Goal: Find specific page/section: Find specific page/section

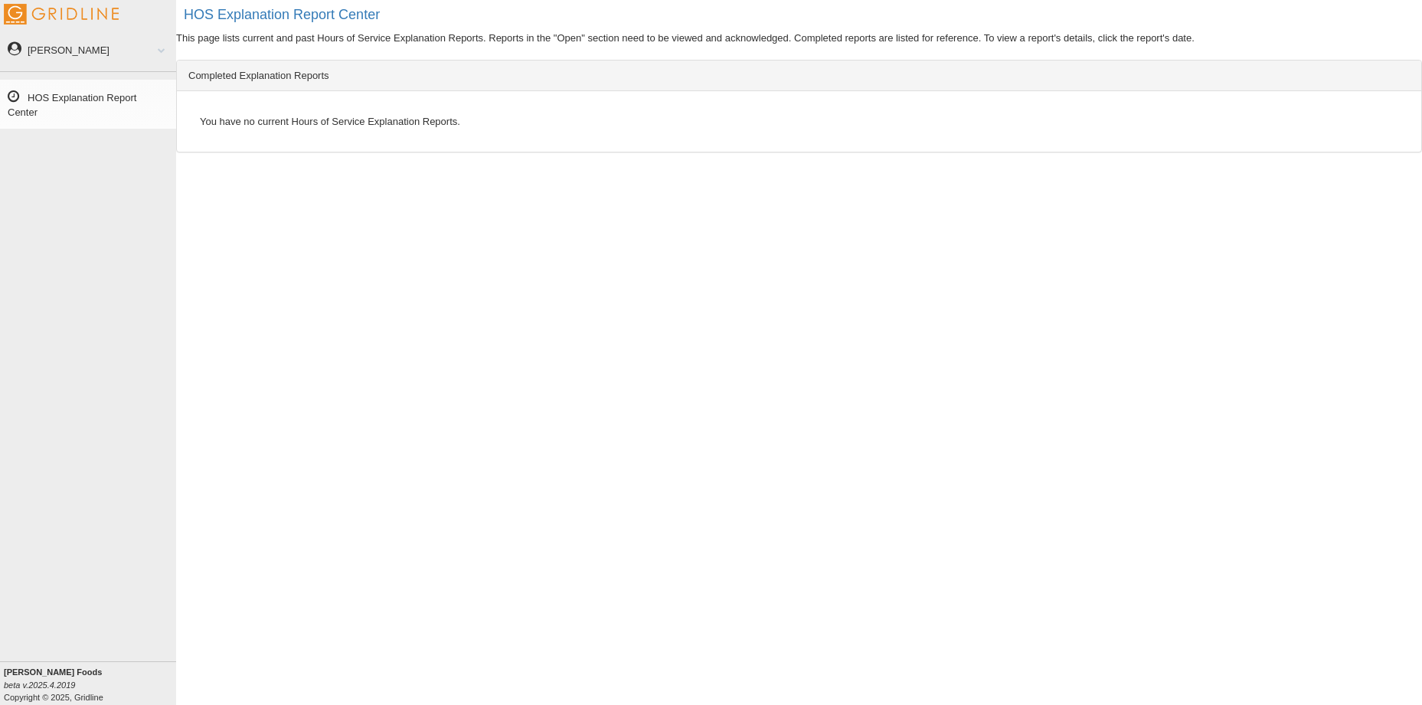
click at [113, 100] on link "HOS Explanation Report Center" at bounding box center [88, 104] width 176 height 49
click at [161, 48] on span at bounding box center [156, 50] width 20 height 8
click at [35, 11] on img at bounding box center [61, 14] width 115 height 21
